Goal: Check status: Check status

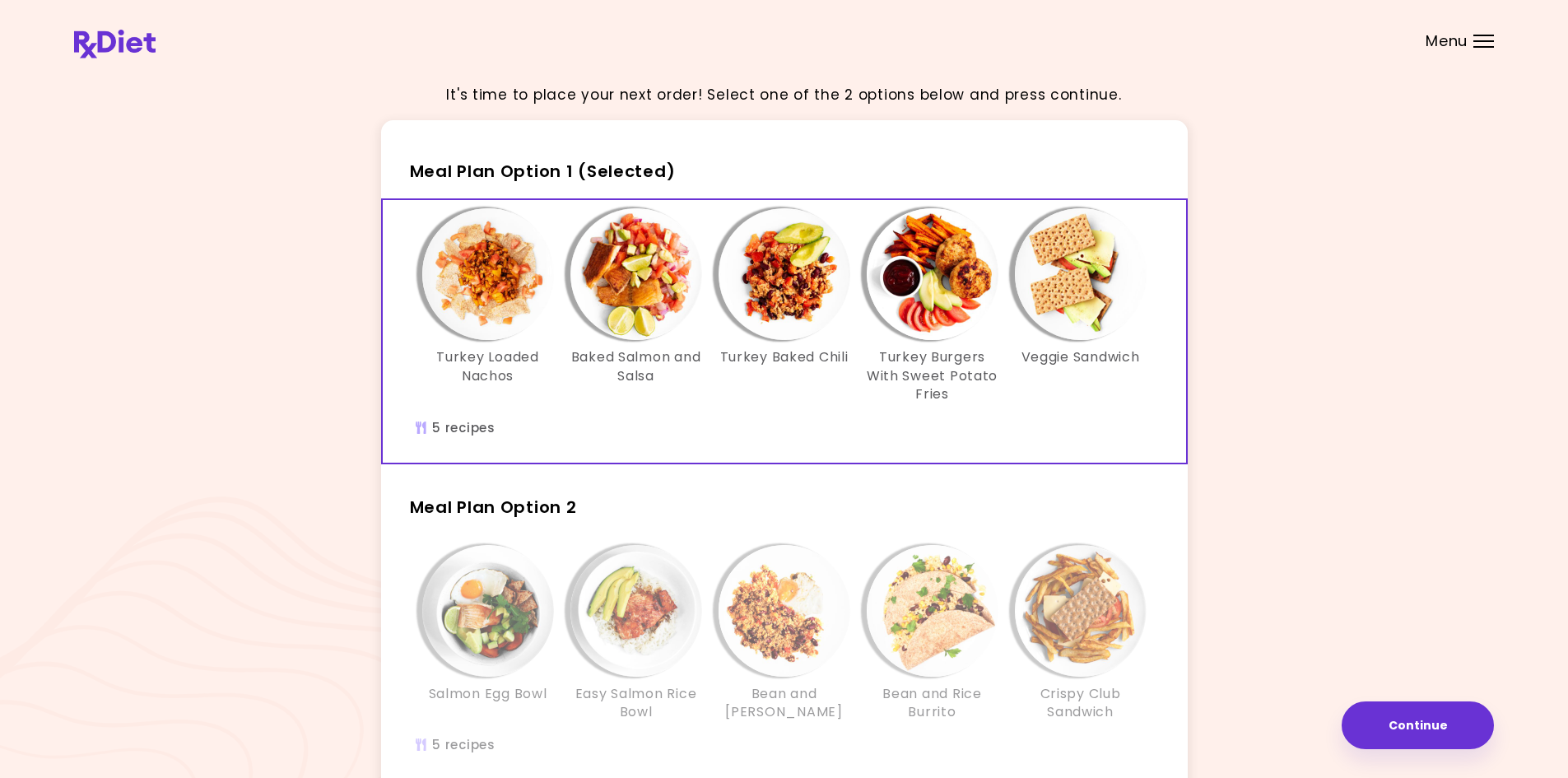
click at [115, 28] on header at bounding box center [784, 33] width 1568 height 66
click at [140, 55] on img at bounding box center [114, 44] width 82 height 29
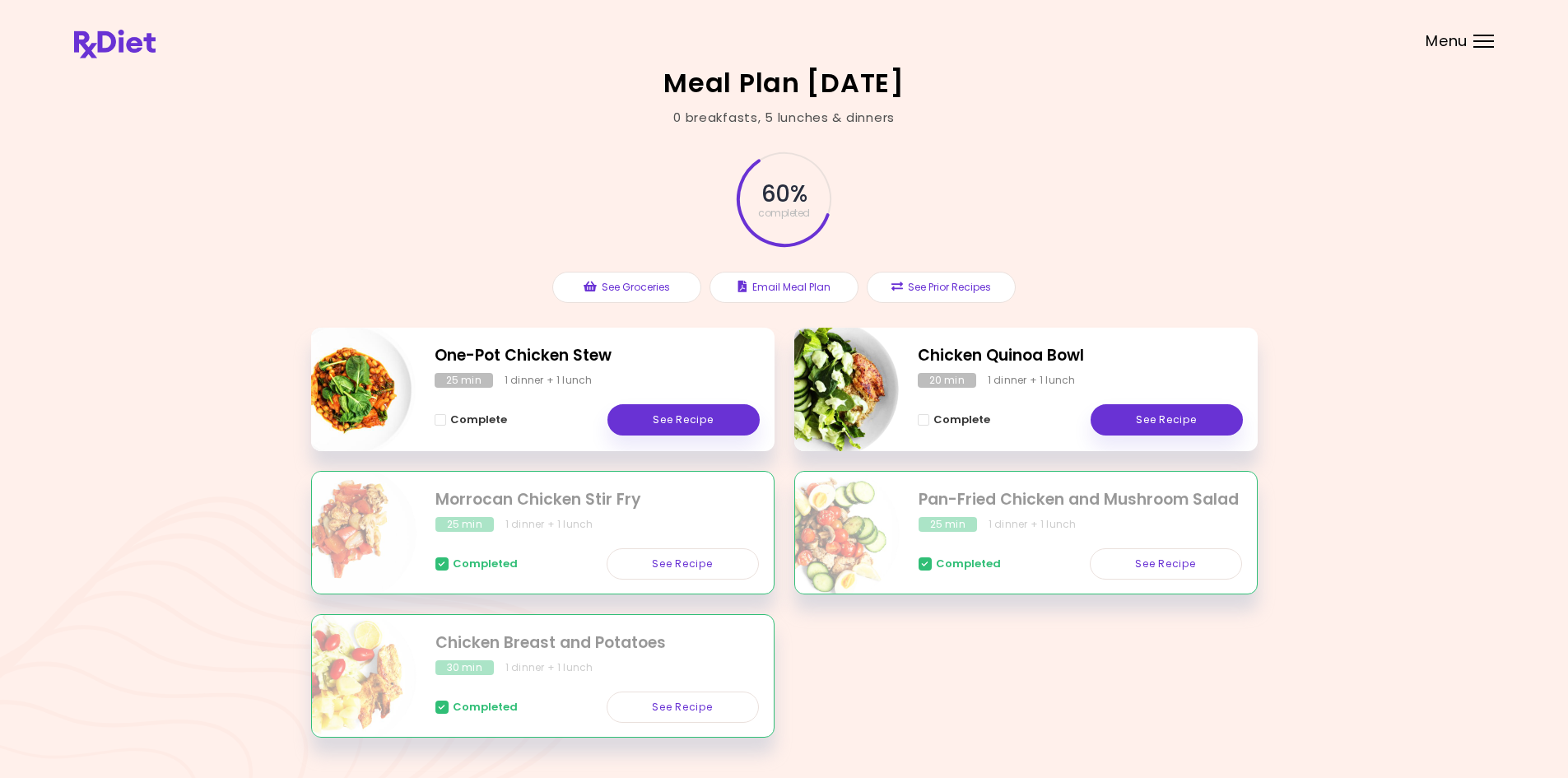
click at [1450, 34] on span "Menu" at bounding box center [1447, 41] width 42 height 15
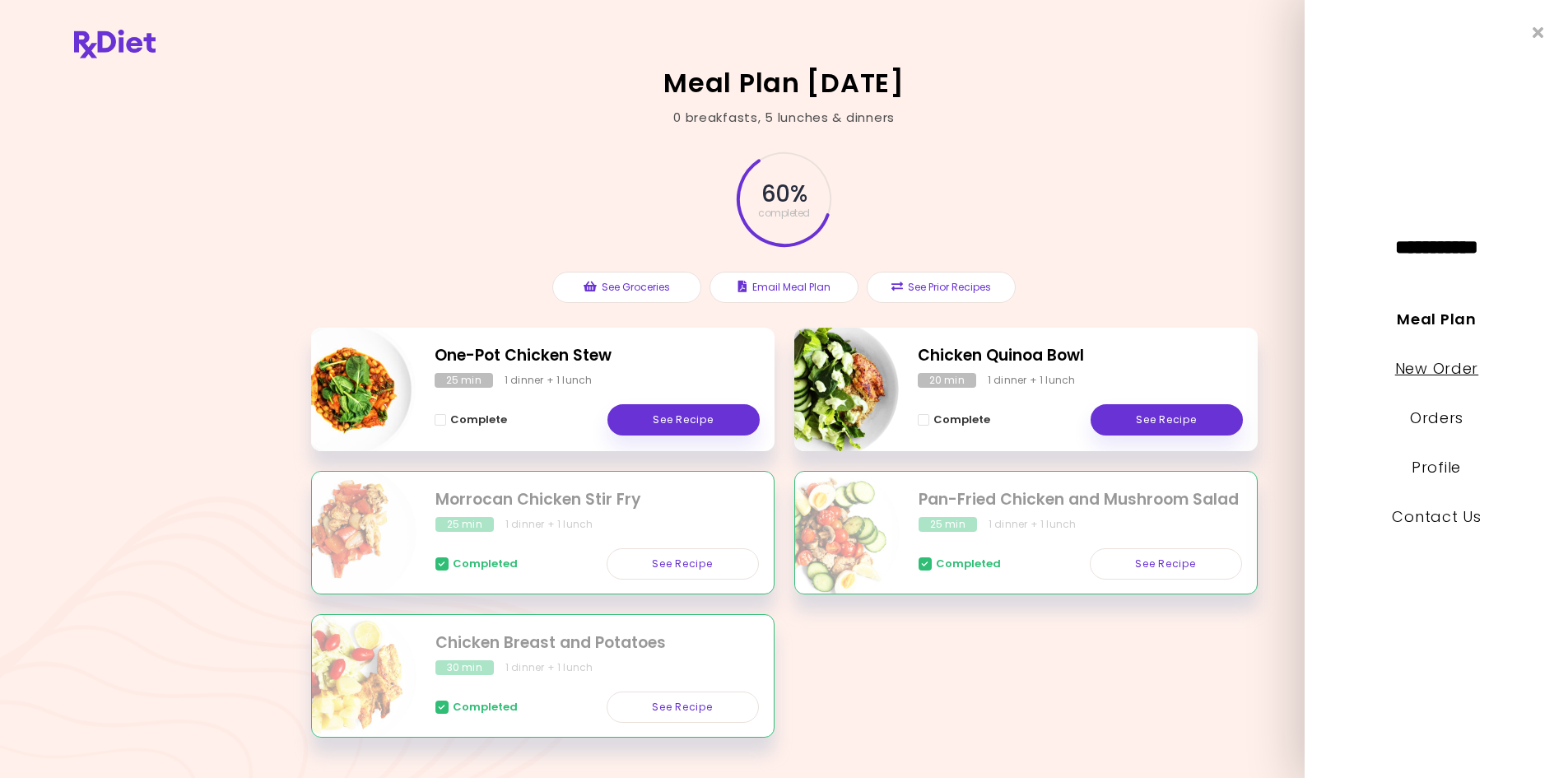
click at [1436, 368] on link "New Order" at bounding box center [1436, 368] width 84 height 21
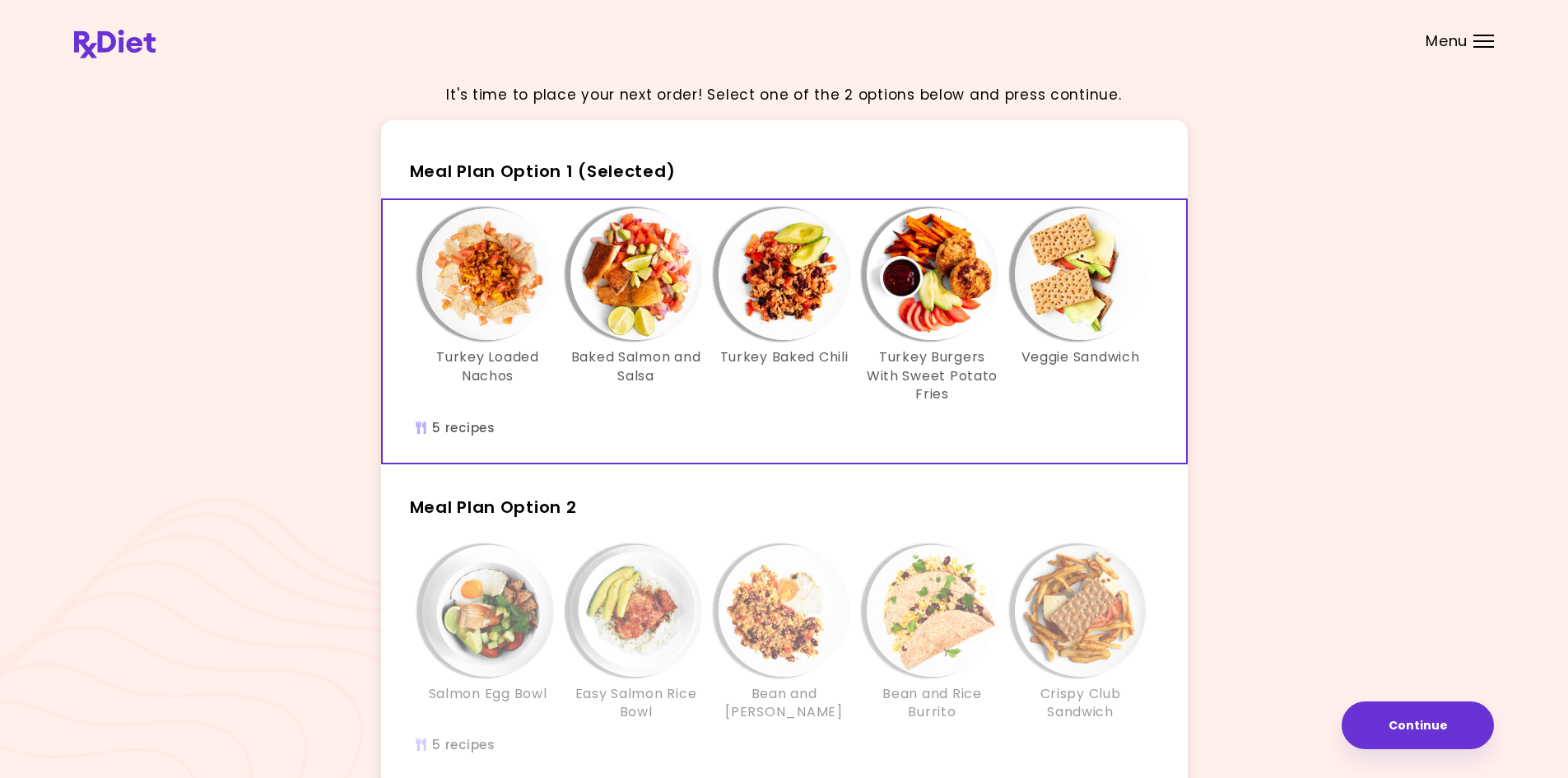
click at [1444, 42] on span "Menu" at bounding box center [1447, 41] width 42 height 15
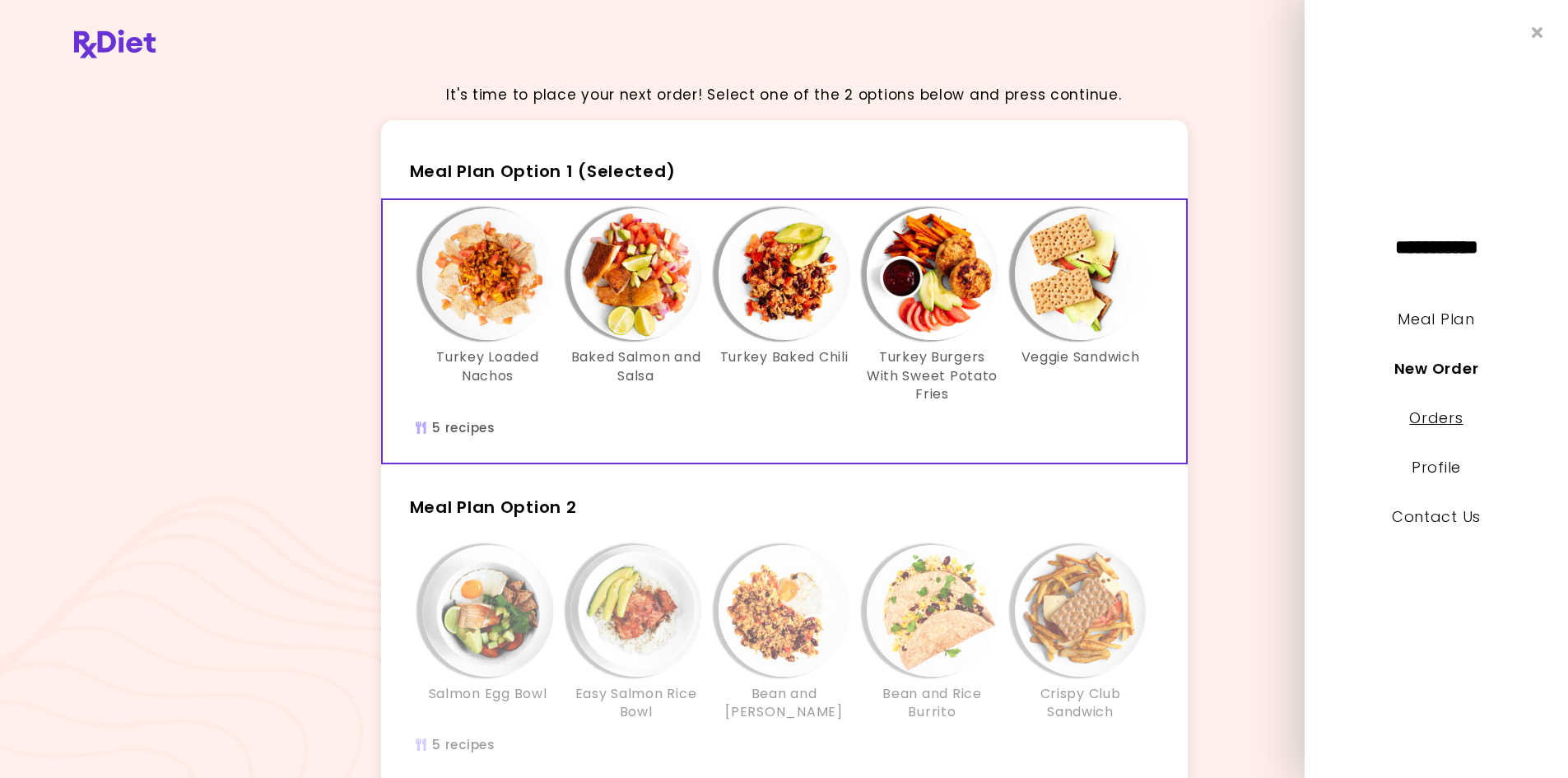
click at [1452, 417] on link "Orders" at bounding box center [1436, 417] width 54 height 21
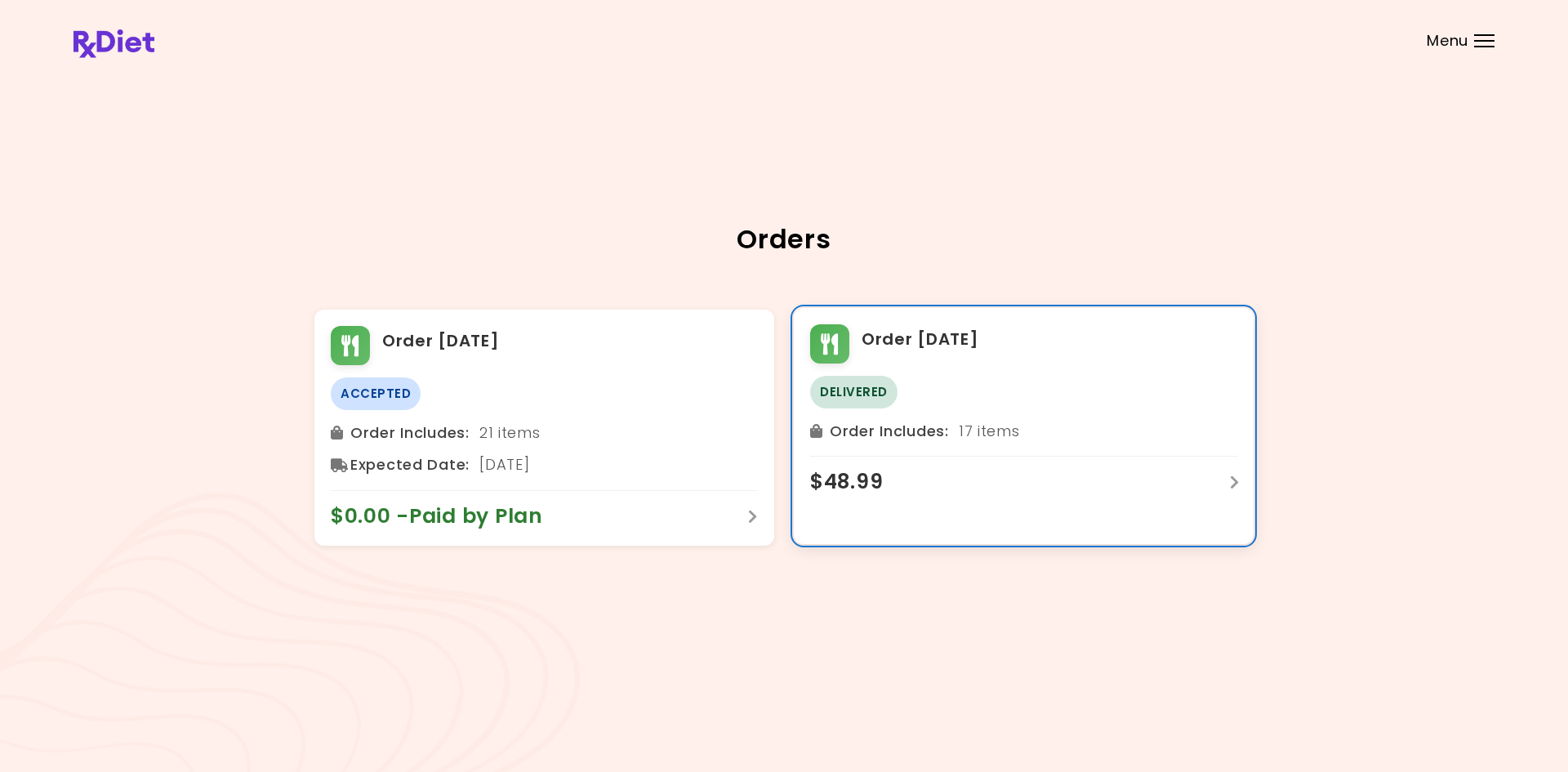
click at [914, 476] on div "$ 48.99" at bounding box center [1024, 476] width 428 height 39
